Goal: Task Accomplishment & Management: Manage account settings

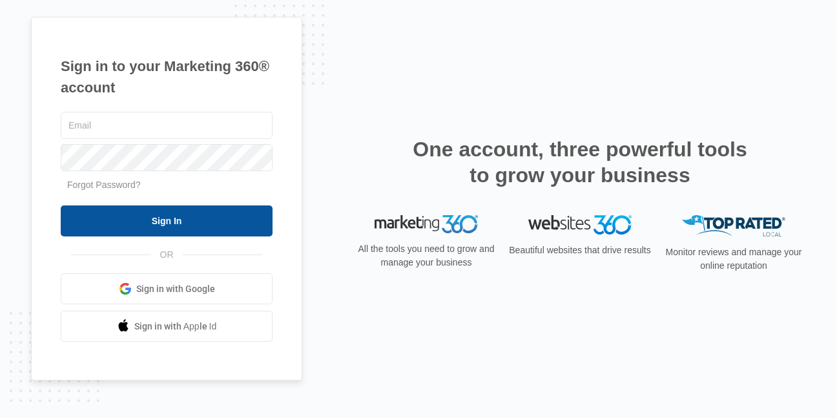
type input "[EMAIL_ADDRESS][DOMAIN_NAME]"
click at [190, 222] on input "Sign In" at bounding box center [167, 220] width 212 height 31
